Goal: Task Accomplishment & Management: Manage account settings

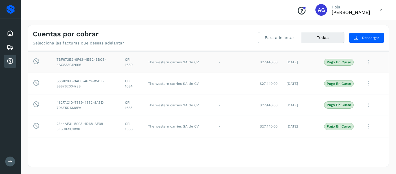
scroll to position [15, 0]
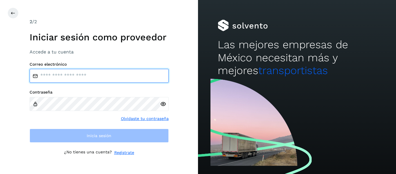
click at [86, 76] on input "email" at bounding box center [99, 76] width 139 height 14
type input "**********"
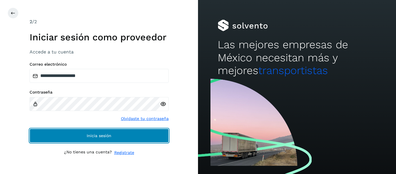
click at [71, 137] on button "Inicia sesión" at bounding box center [99, 136] width 139 height 14
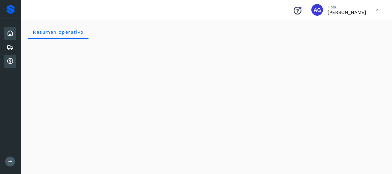
click at [7, 62] on icon at bounding box center [10, 61] width 7 height 7
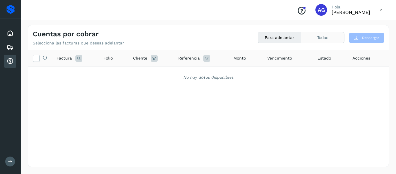
click at [311, 40] on button "Todas" at bounding box center [323, 37] width 43 height 11
